Goal: Navigation & Orientation: Find specific page/section

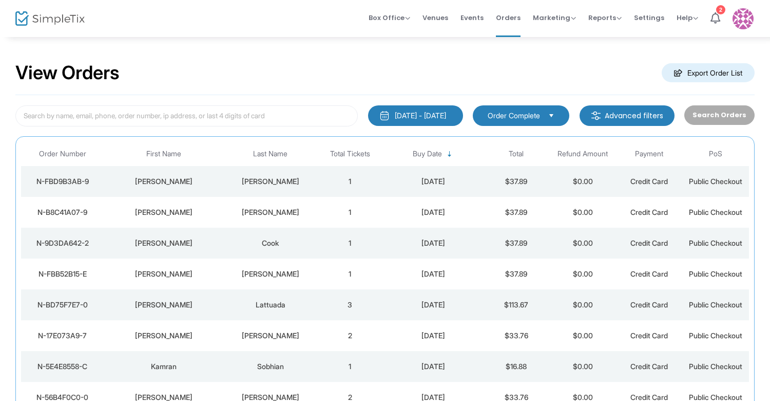
click at [50, 15] on img at bounding box center [49, 18] width 69 height 15
